Goal: Navigation & Orientation: Find specific page/section

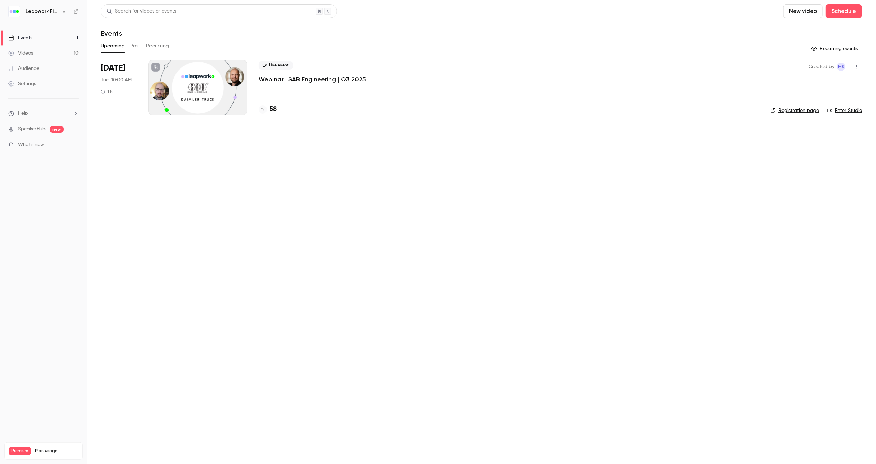
click at [65, 14] on icon "button" at bounding box center [64, 12] width 6 height 6
click at [132, 46] on div at bounding box center [438, 232] width 876 height 464
click at [133, 45] on button "Past" at bounding box center [135, 45] width 10 height 11
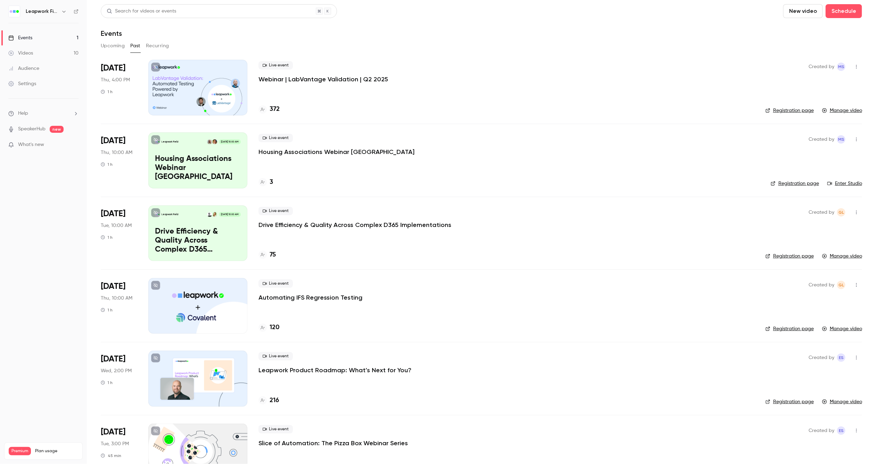
click at [61, 11] on icon "button" at bounding box center [64, 12] width 6 height 6
click at [52, 65] on span "Switch channel" at bounding box center [42, 63] width 35 height 7
click at [55, 81] on div "Leapwork Online Event" at bounding box center [64, 78] width 79 height 7
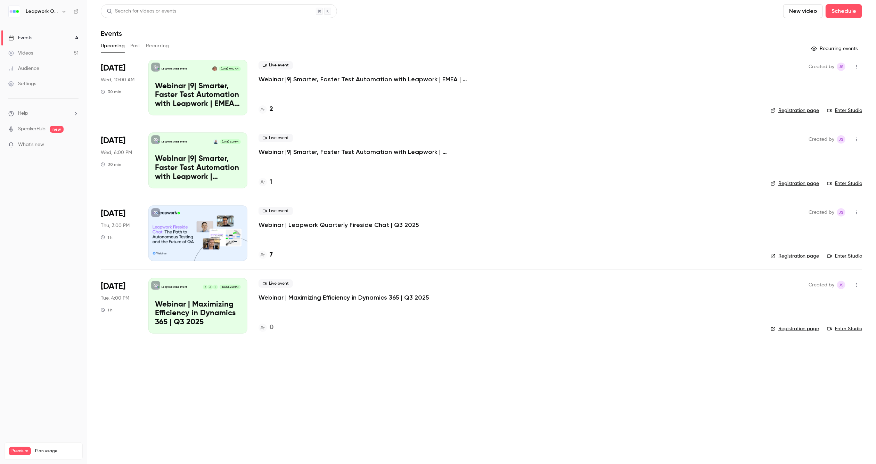
click at [135, 48] on button "Past" at bounding box center [135, 45] width 10 height 11
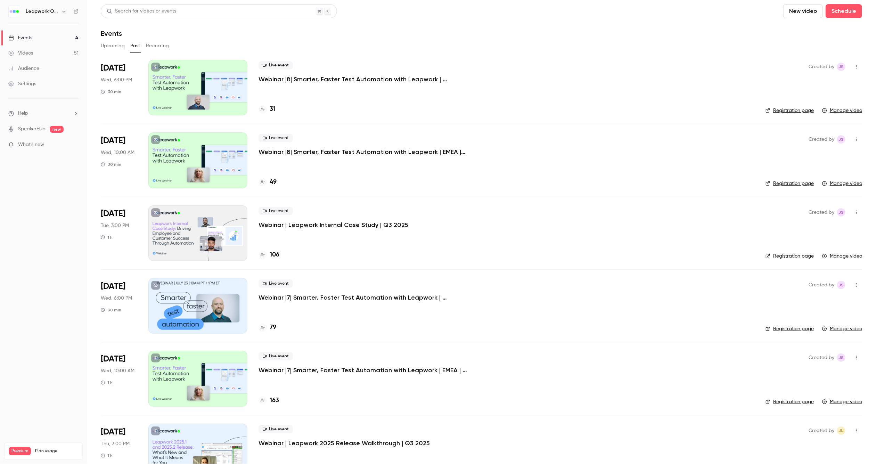
click at [61, 13] on icon "button" at bounding box center [64, 12] width 6 height 6
click at [56, 63] on span "Switch channel" at bounding box center [42, 63] width 35 height 7
click at [58, 77] on div "Leapwork Online Event" at bounding box center [64, 78] width 79 height 7
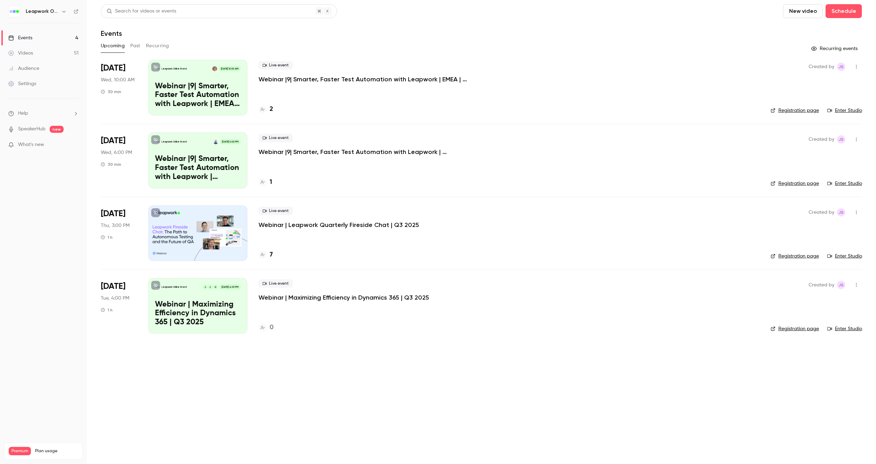
click at [134, 45] on button "Past" at bounding box center [135, 45] width 10 height 11
